Goal: Task Accomplishment & Management: Manage account settings

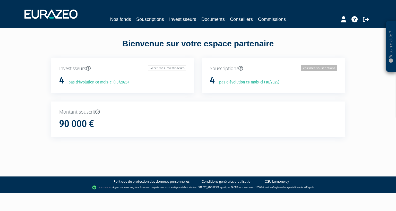
click at [327, 68] on link "Voir mes souscriptions" at bounding box center [318, 68] width 35 height 6
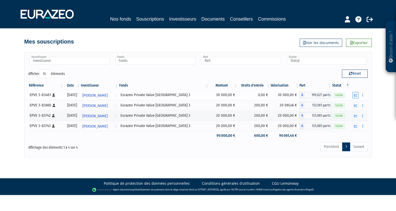
click at [356, 97] on button "button" at bounding box center [355, 95] width 6 height 6
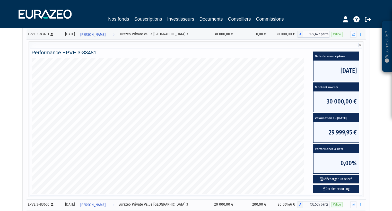
scroll to position [129, 0]
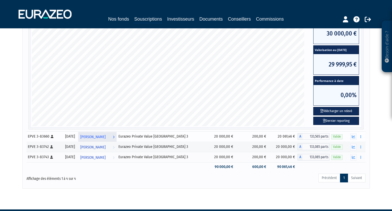
click at [102, 137] on span "[PERSON_NAME]" at bounding box center [92, 137] width 25 height 10
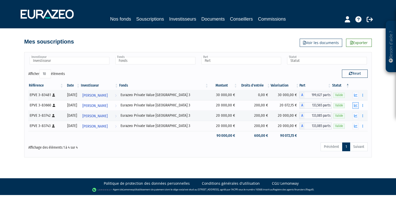
click at [355, 106] on icon "button" at bounding box center [355, 105] width 3 height 3
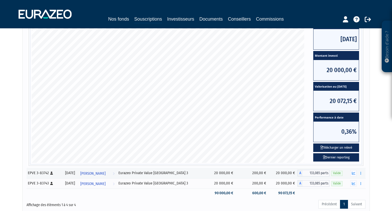
scroll to position [103, 0]
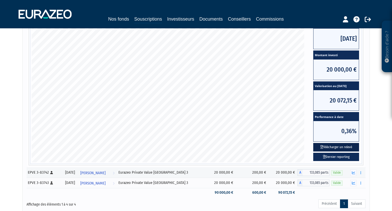
click at [340, 147] on button "Télécharger un relevé" at bounding box center [336, 147] width 46 height 8
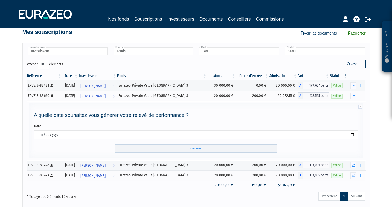
scroll to position [43, 0]
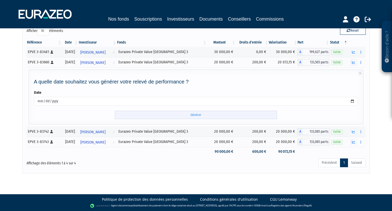
click at [196, 115] on input "Générer" at bounding box center [196, 115] width 162 height 8
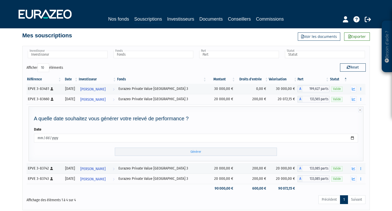
scroll to position [0, 0]
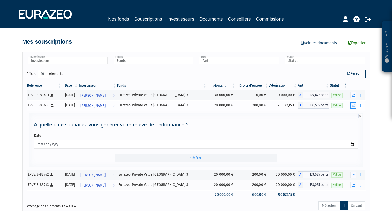
click at [352, 105] on icon "button" at bounding box center [353, 105] width 3 height 3
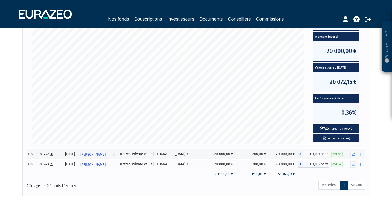
scroll to position [129, 0]
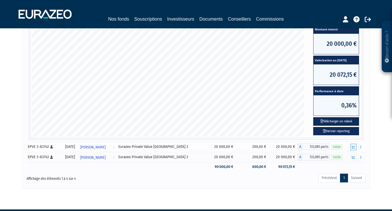
click at [355, 147] on icon "button" at bounding box center [353, 146] width 3 height 3
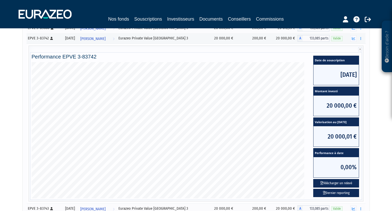
scroll to position [103, 0]
